Goal: Task Accomplishment & Management: Use online tool/utility

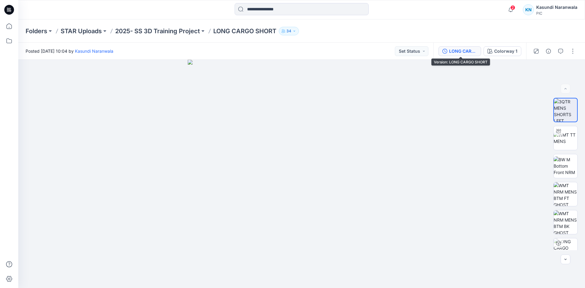
click at [456, 50] on div "LONG CARGO SHORT" at bounding box center [463, 51] width 28 height 7
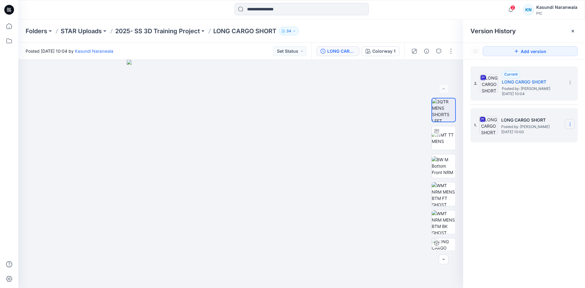
click at [572, 123] on section at bounding box center [570, 124] width 10 height 10
click at [539, 188] on span "Delete Version" at bounding box center [527, 187] width 28 height 7
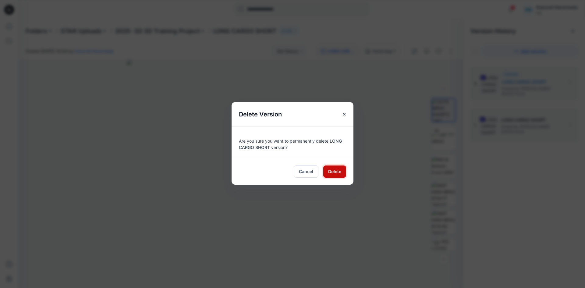
click at [338, 171] on span "Delete" at bounding box center [334, 171] width 13 height 6
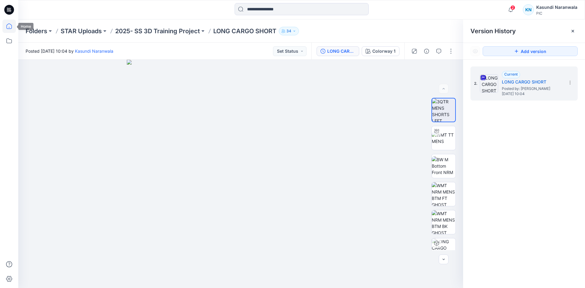
click at [9, 25] on icon at bounding box center [8, 25] width 13 height 13
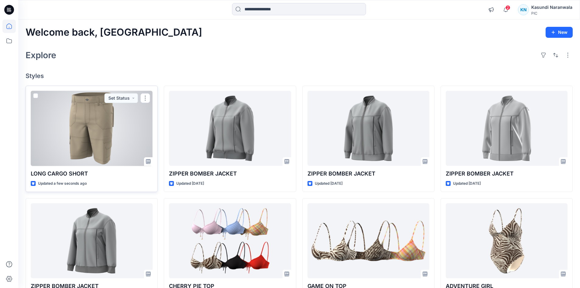
click at [103, 134] on div at bounding box center [92, 128] width 122 height 75
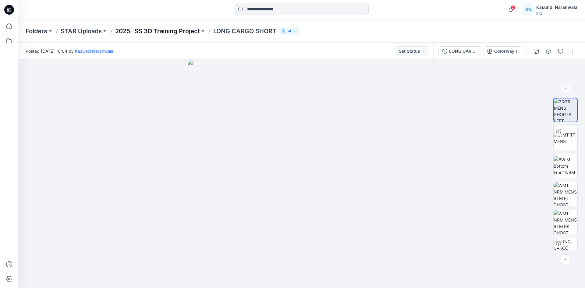
click at [169, 31] on p "2025- SS 3D Training Project" at bounding box center [157, 31] width 85 height 9
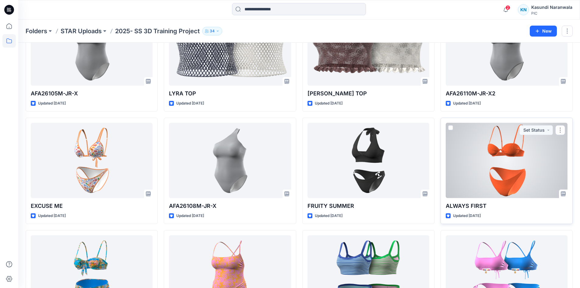
scroll to position [1184, 0]
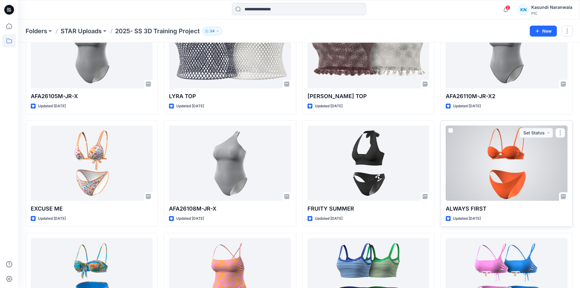
click at [515, 164] on div at bounding box center [507, 162] width 122 height 75
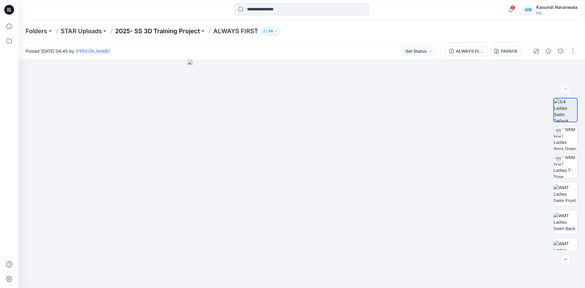
click at [171, 32] on p "2025- SS 3D Training Project" at bounding box center [157, 31] width 85 height 9
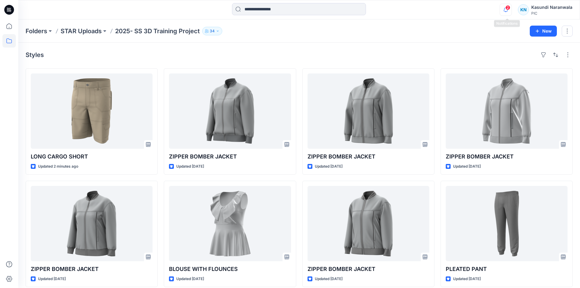
click at [509, 16] on icon "button" at bounding box center [506, 10] width 12 height 12
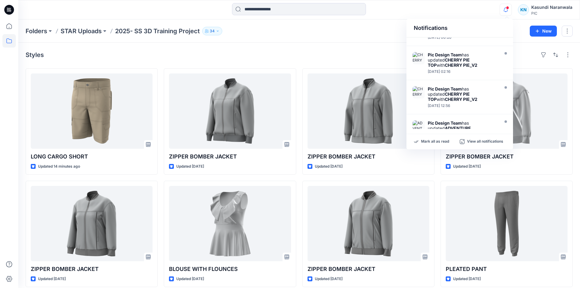
scroll to position [193, 0]
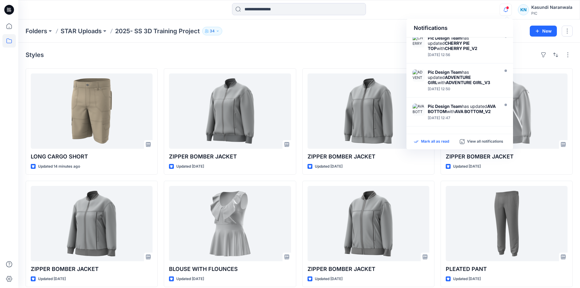
click at [427, 141] on p "Mark all as read" at bounding box center [435, 141] width 28 height 5
click at [256, 55] on div "Styles" at bounding box center [299, 55] width 547 height 10
